Goal: Information Seeking & Learning: Learn about a topic

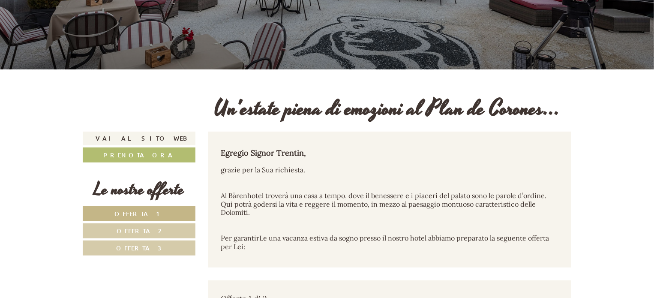
scroll to position [257, 0]
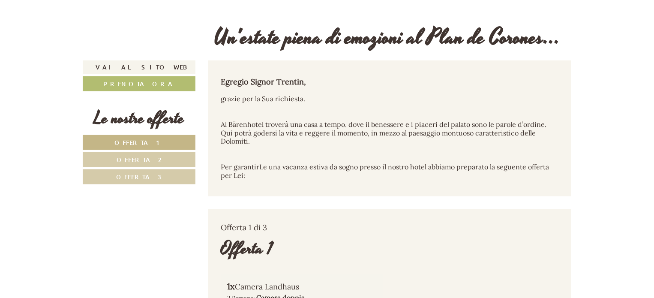
click at [147, 147] on link "Offerta 1" at bounding box center [139, 142] width 113 height 15
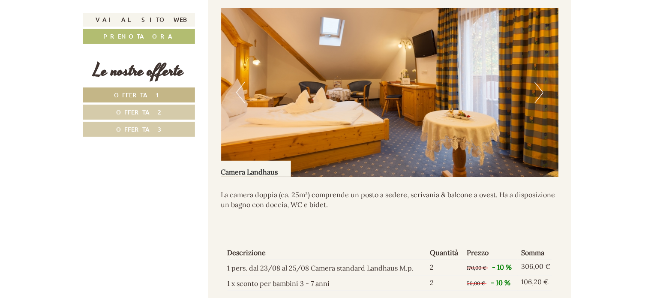
scroll to position [595, 0]
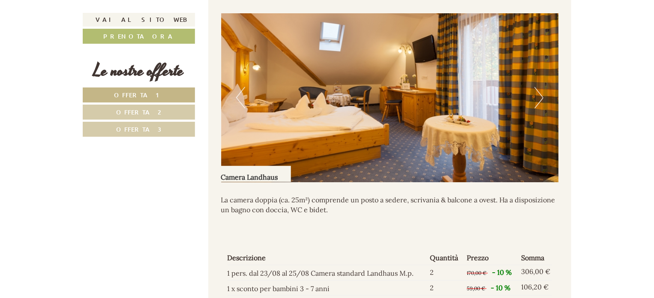
click at [539, 98] on button "Next" at bounding box center [539, 97] width 9 height 21
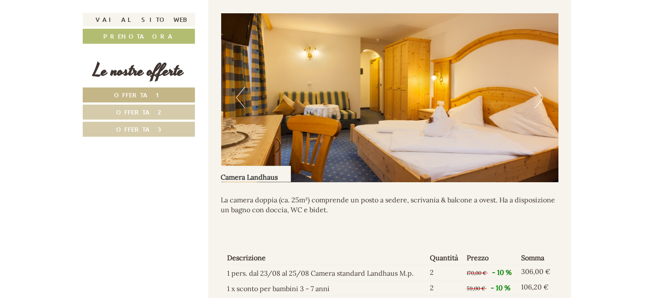
click at [539, 98] on button "Next" at bounding box center [539, 97] width 9 height 21
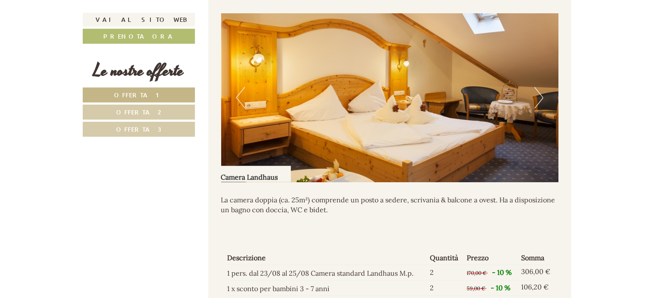
click at [539, 98] on button "Next" at bounding box center [539, 97] width 9 height 21
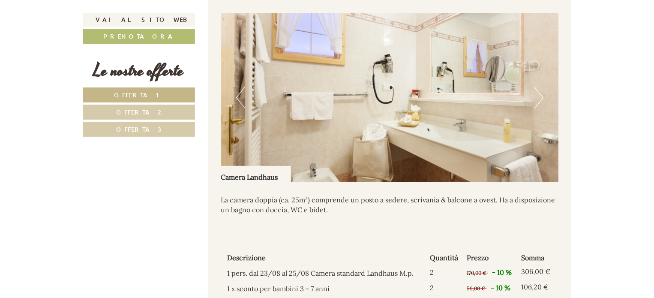
click at [539, 98] on button "Next" at bounding box center [539, 97] width 9 height 21
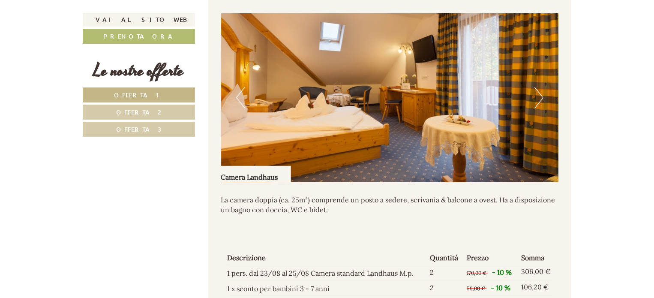
click at [539, 98] on button "Next" at bounding box center [539, 97] width 9 height 21
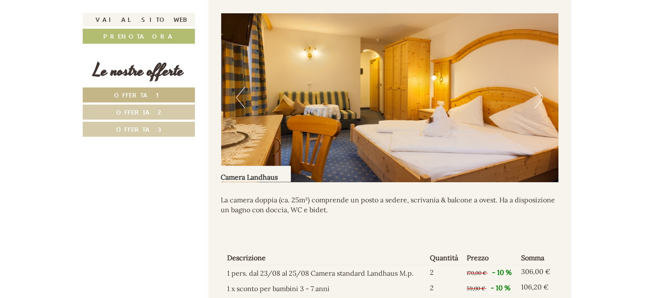
click at [147, 106] on link "Offerta 2" at bounding box center [139, 112] width 112 height 15
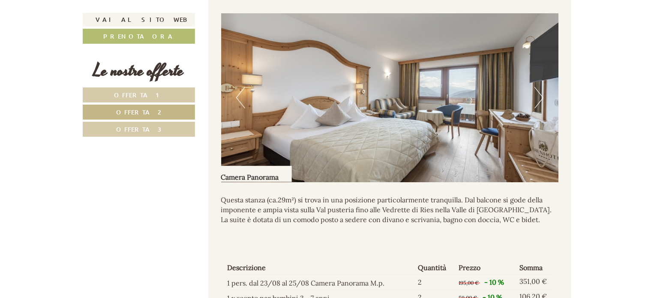
click at [535, 92] on button "Next" at bounding box center [539, 97] width 9 height 21
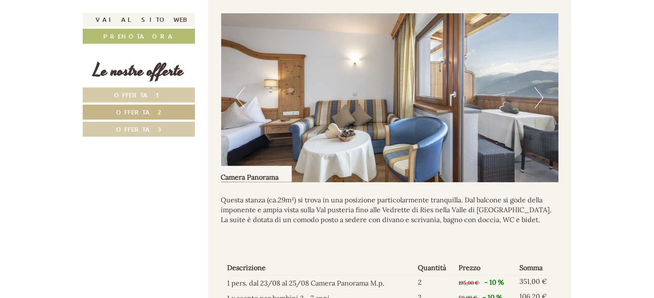
click at [535, 92] on button "Next" at bounding box center [539, 97] width 9 height 21
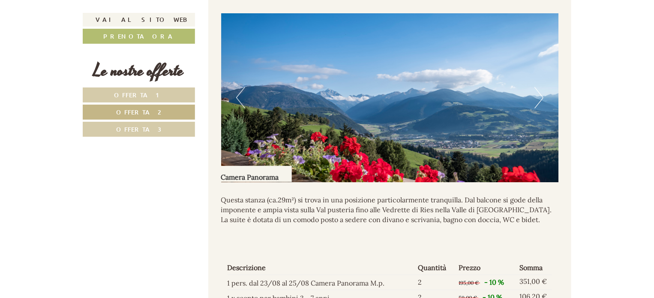
click at [535, 92] on button "Next" at bounding box center [539, 97] width 9 height 21
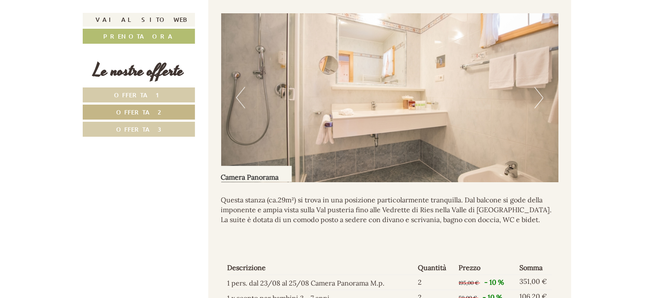
click at [147, 132] on link "Offerta 3" at bounding box center [139, 129] width 112 height 15
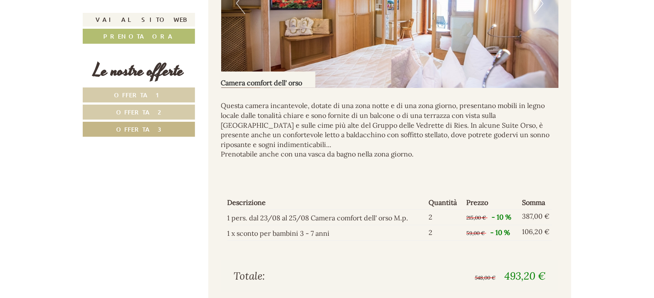
scroll to position [552, 0]
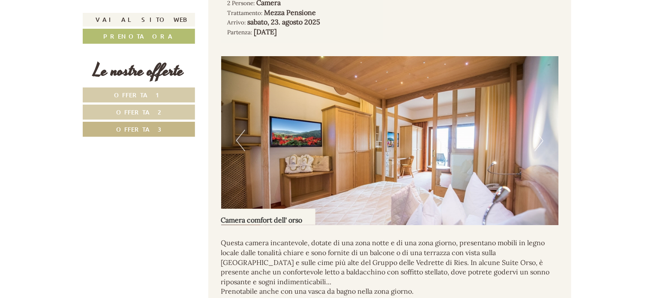
click at [537, 141] on button "Next" at bounding box center [539, 140] width 9 height 21
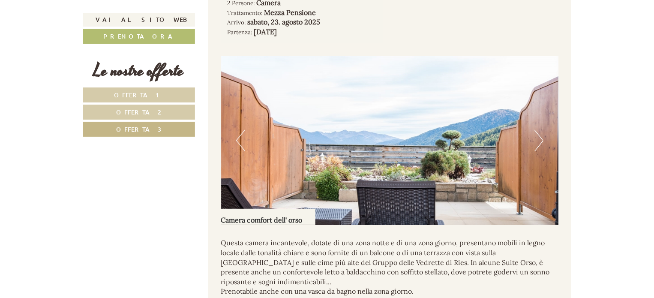
click at [537, 141] on button "Next" at bounding box center [539, 140] width 9 height 21
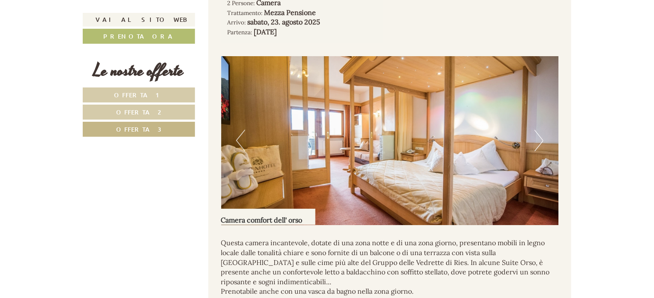
click at [537, 141] on button "Next" at bounding box center [539, 140] width 9 height 21
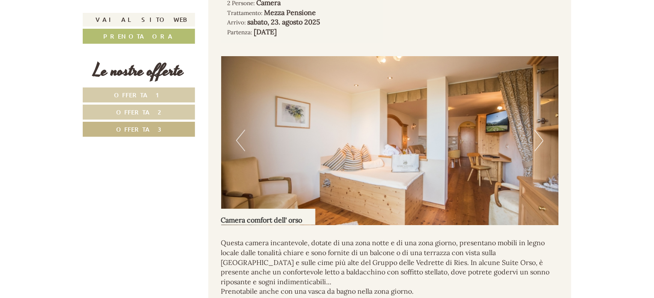
click at [537, 145] on button "Next" at bounding box center [539, 140] width 9 height 21
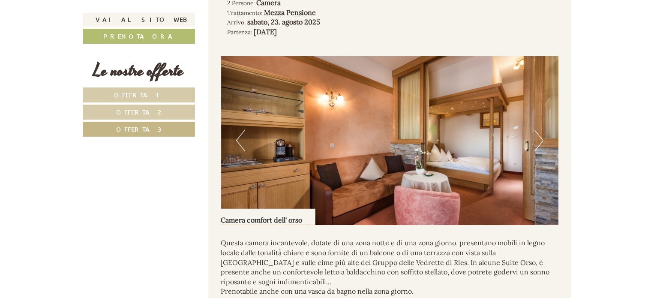
click at [537, 145] on button "Next" at bounding box center [539, 140] width 9 height 21
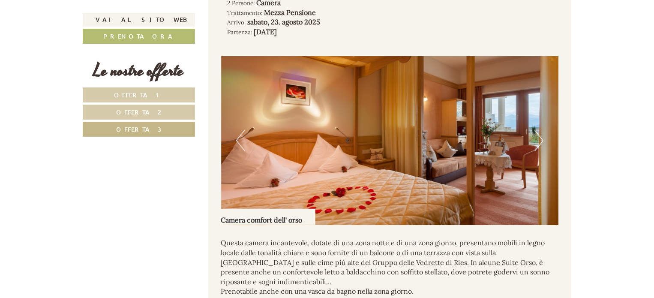
click at [233, 135] on img at bounding box center [390, 140] width 338 height 169
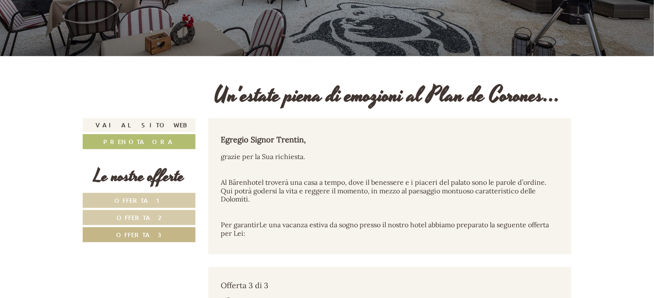
scroll to position [257, 0]
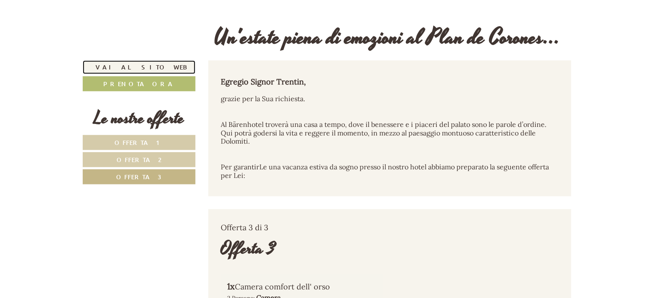
click at [123, 65] on link "Vai al sito web" at bounding box center [139, 67] width 113 height 14
